Goal: Information Seeking & Learning: Understand process/instructions

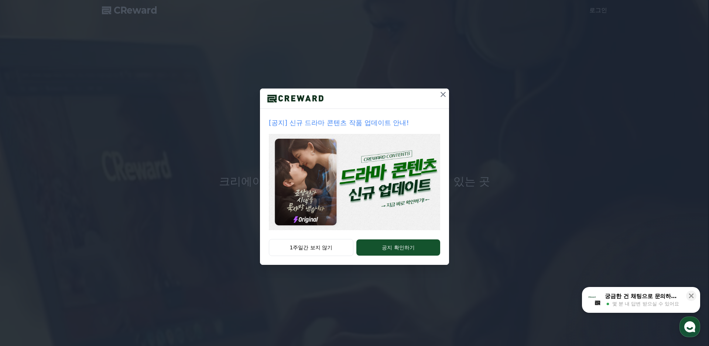
drag, startPoint x: 314, startPoint y: 247, endPoint x: 320, endPoint y: 244, distance: 7.3
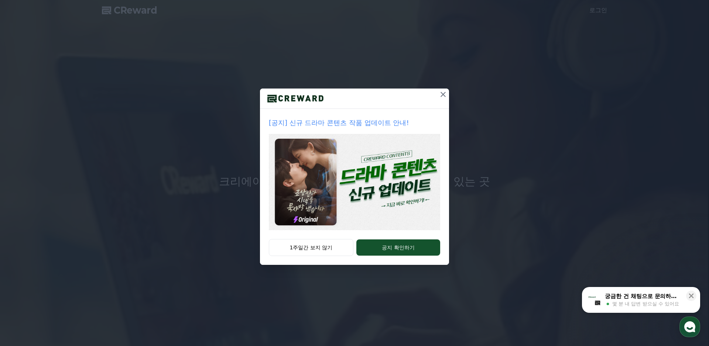
click at [314, 248] on button "1주일간 보지 않기" at bounding box center [311, 247] width 85 height 17
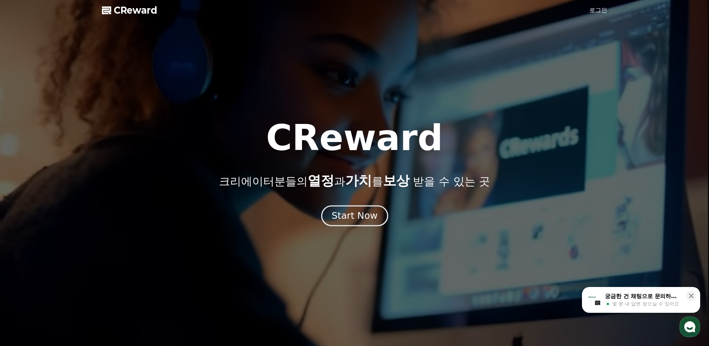
click at [362, 216] on div "Start Now" at bounding box center [354, 216] width 46 height 13
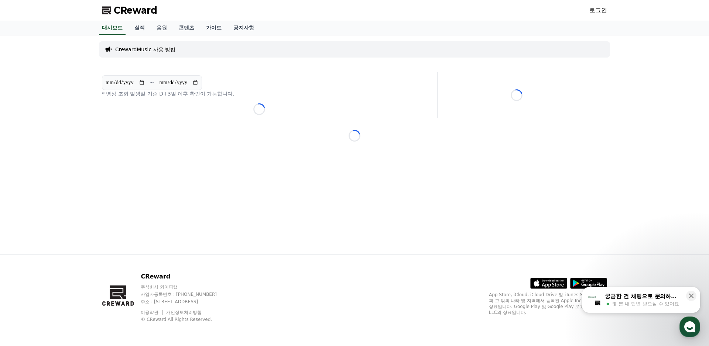
click at [597, 10] on link "로그인" at bounding box center [598, 10] width 18 height 9
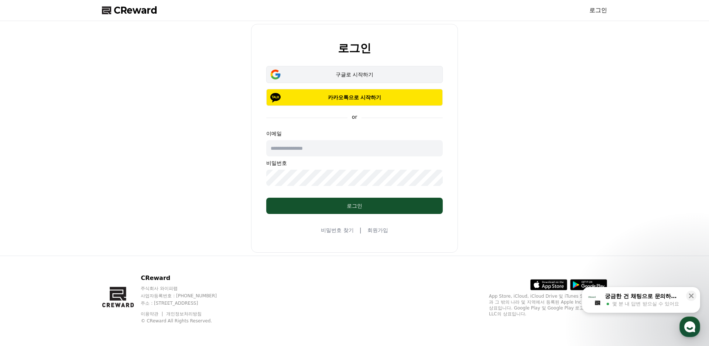
click at [360, 73] on div "구글로 시작하기" at bounding box center [354, 74] width 155 height 7
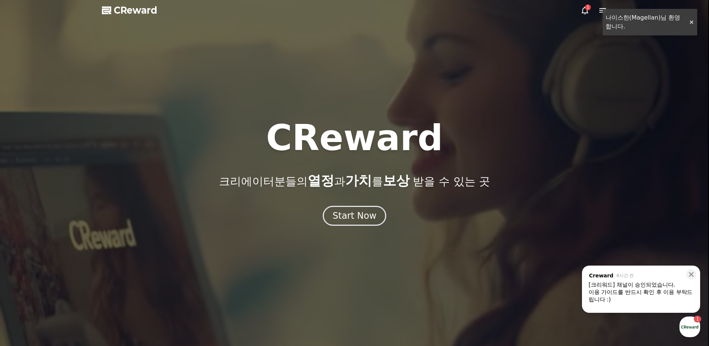
click at [585, 11] on icon at bounding box center [584, 10] width 9 height 9
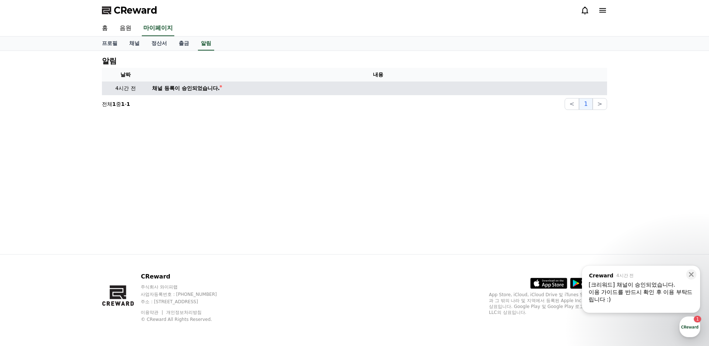
click at [201, 92] on div "채널 등록이 승인되었습니다." at bounding box center [186, 89] width 68 height 8
drag, startPoint x: 193, startPoint y: 88, endPoint x: 167, endPoint y: 92, distance: 26.8
click at [193, 88] on div "채널 등록이 승인되었습니다." at bounding box center [186, 89] width 68 height 8
click at [167, 92] on div "채널 등록이 승인되었습니다." at bounding box center [186, 89] width 68 height 8
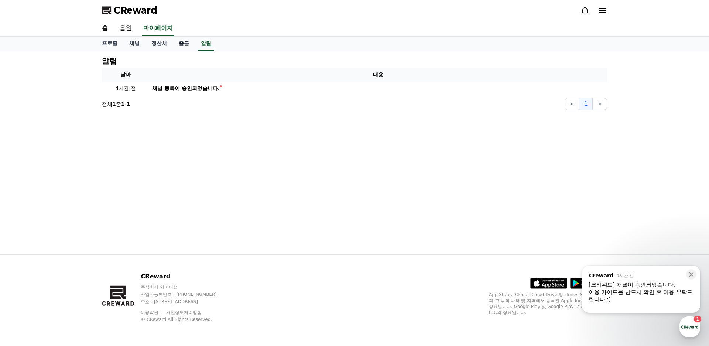
click at [181, 44] on link "출금" at bounding box center [184, 44] width 22 height 14
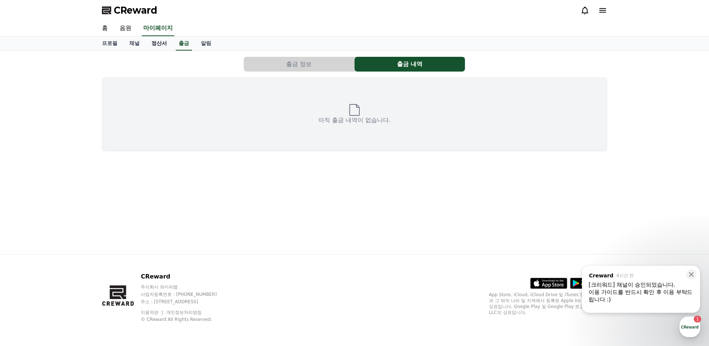
click at [154, 44] on link "정산서" at bounding box center [158, 44] width 27 height 14
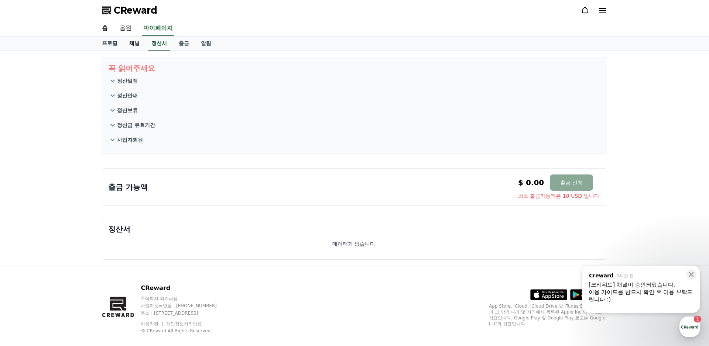
click at [130, 44] on link "채널" at bounding box center [134, 44] width 22 height 14
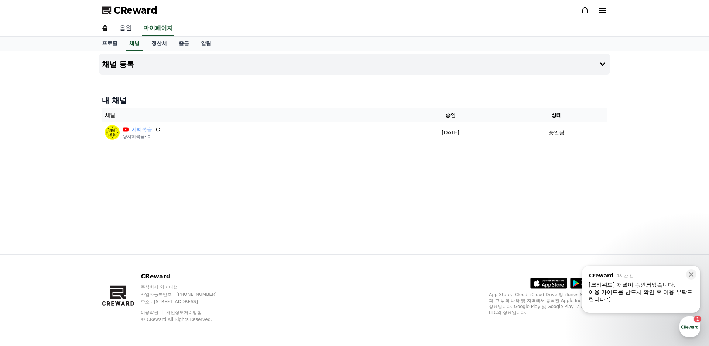
click at [123, 28] on link "음원" at bounding box center [126, 29] width 24 height 16
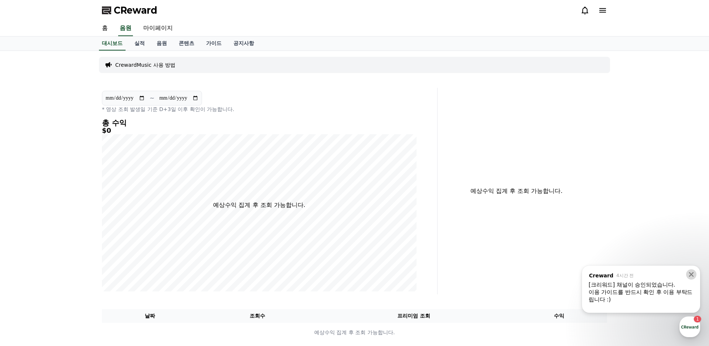
click at [689, 275] on icon at bounding box center [690, 274] width 7 height 7
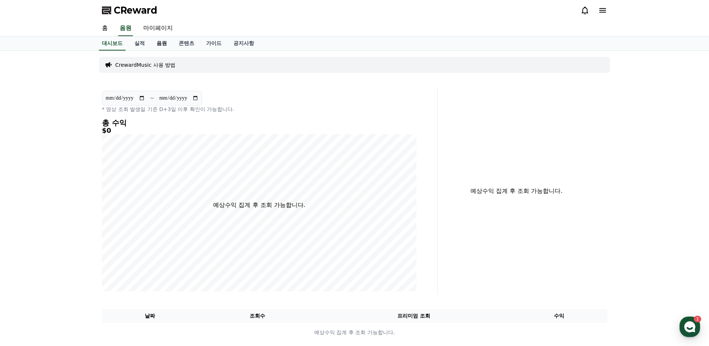
click at [161, 44] on link "음원" at bounding box center [162, 44] width 22 height 14
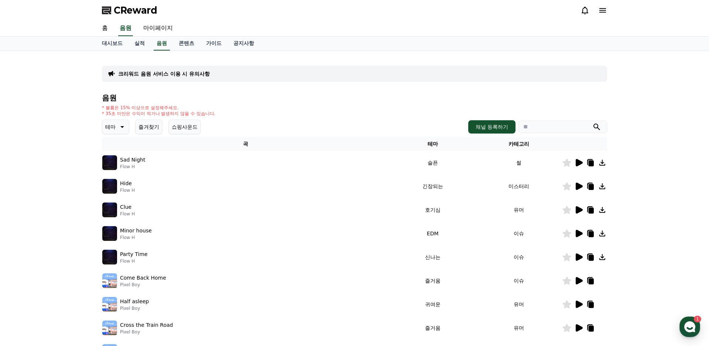
click at [148, 124] on button "즐겨찾기" at bounding box center [148, 127] width 27 height 15
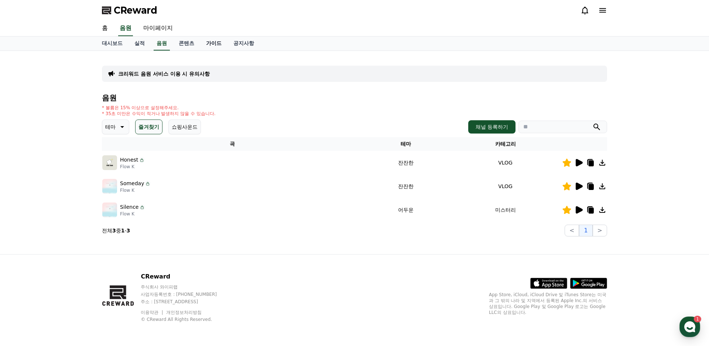
click at [215, 43] on link "가이드" at bounding box center [213, 44] width 27 height 14
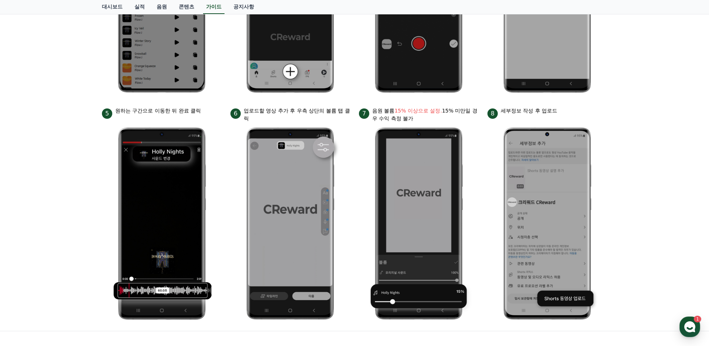
scroll to position [260, 0]
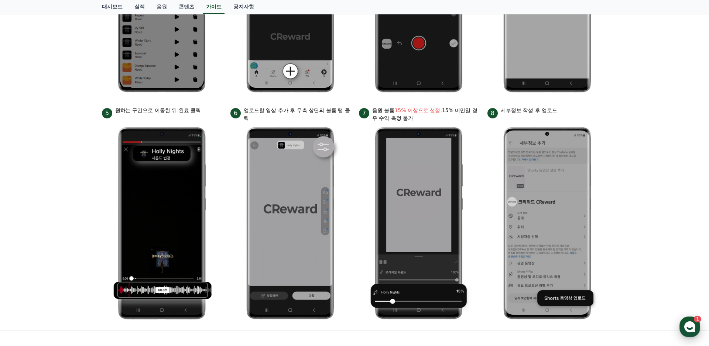
click at [693, 326] on use "button" at bounding box center [689, 326] width 11 height 11
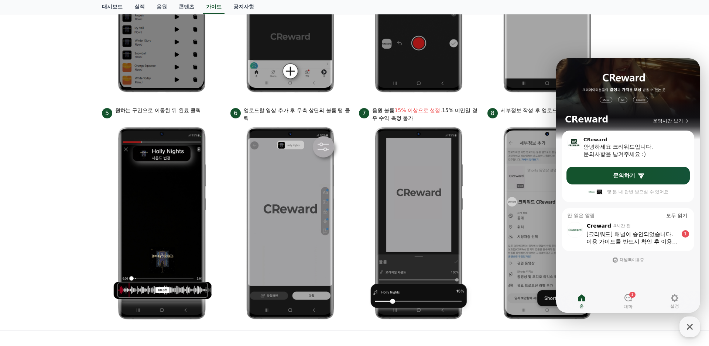
click at [661, 236] on div "[크리워드] 채널이 승인되었습니다." at bounding box center [632, 234] width 92 height 7
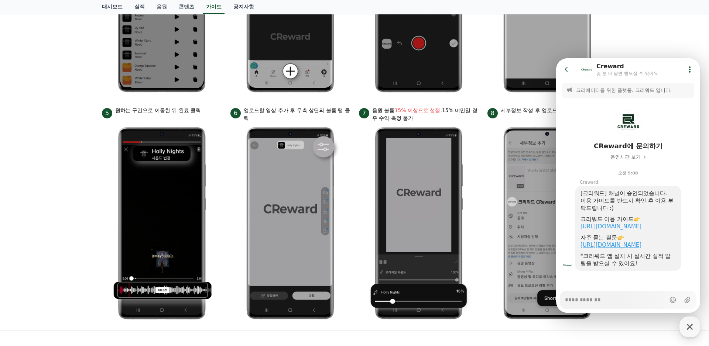
scroll to position [10, 0]
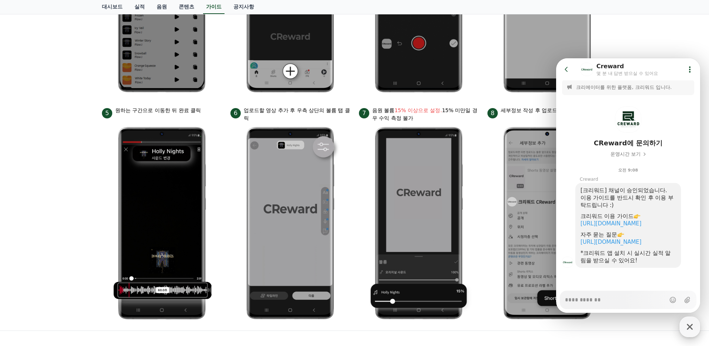
click at [688, 324] on icon "button" at bounding box center [689, 326] width 13 height 13
type textarea "*"
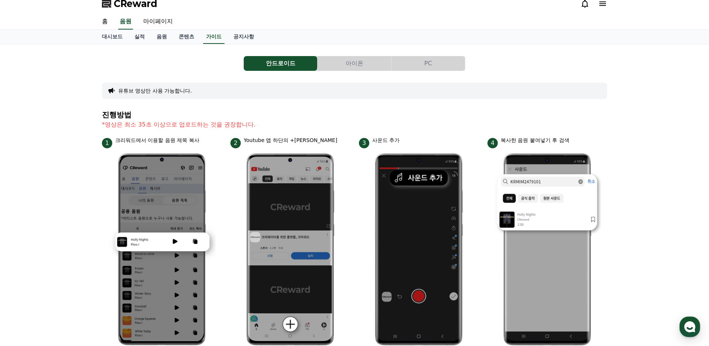
scroll to position [0, 0]
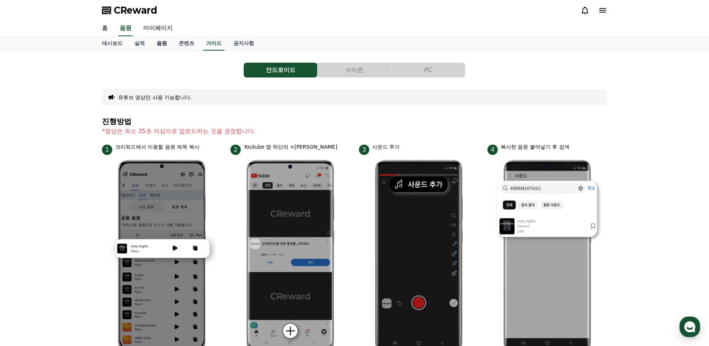
click at [161, 43] on link "음원" at bounding box center [162, 44] width 22 height 14
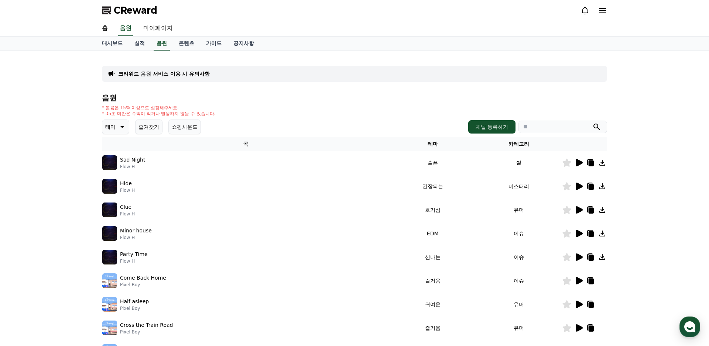
click at [144, 129] on button "즐겨찾기" at bounding box center [148, 127] width 27 height 15
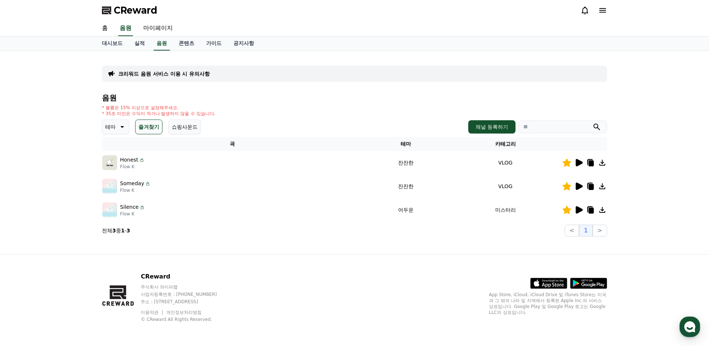
click at [590, 187] on icon at bounding box center [590, 187] width 5 height 6
click at [214, 42] on link "가이드" at bounding box center [213, 44] width 27 height 14
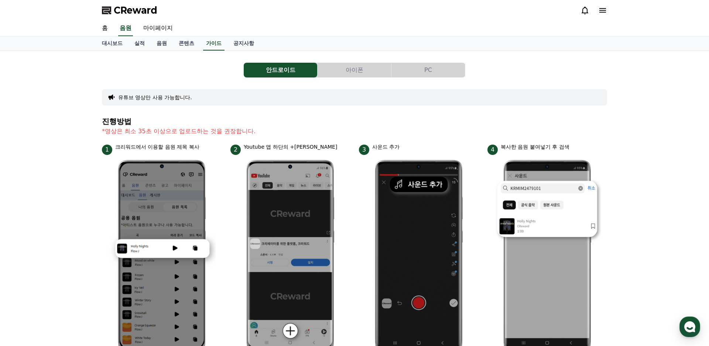
click at [425, 72] on button "PC" at bounding box center [427, 70] width 73 height 15
